Goal: Navigation & Orientation: Find specific page/section

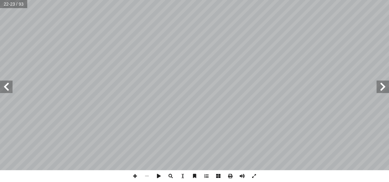
click at [381, 88] on span at bounding box center [382, 87] width 13 height 13
click at [378, 88] on span at bounding box center [382, 87] width 13 height 13
click at [8, 90] on span at bounding box center [6, 87] width 13 height 13
click at [137, 175] on span at bounding box center [135, 177] width 12 height 12
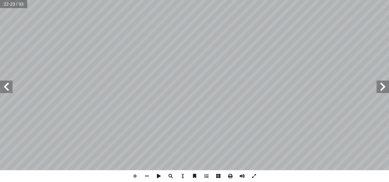
click at [385, 88] on span at bounding box center [382, 87] width 13 height 13
click at [149, 175] on span at bounding box center [147, 177] width 12 height 12
click at [8, 91] on span at bounding box center [6, 87] width 13 height 13
click at [134, 175] on span at bounding box center [135, 177] width 12 height 12
click at [148, 176] on span at bounding box center [147, 177] width 12 height 12
